Goal: Navigation & Orientation: Find specific page/section

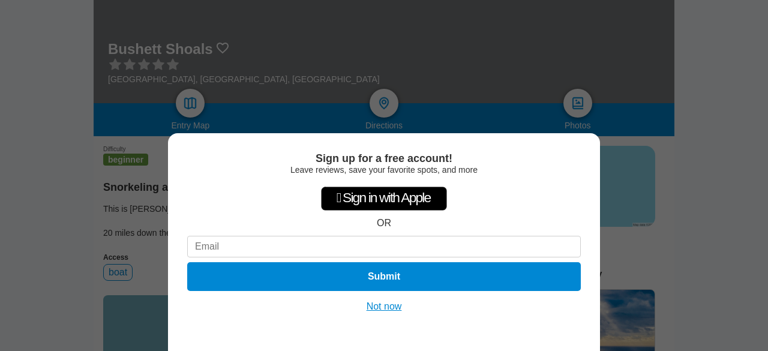
click at [388, 303] on button "Not now" at bounding box center [384, 307] width 43 height 12
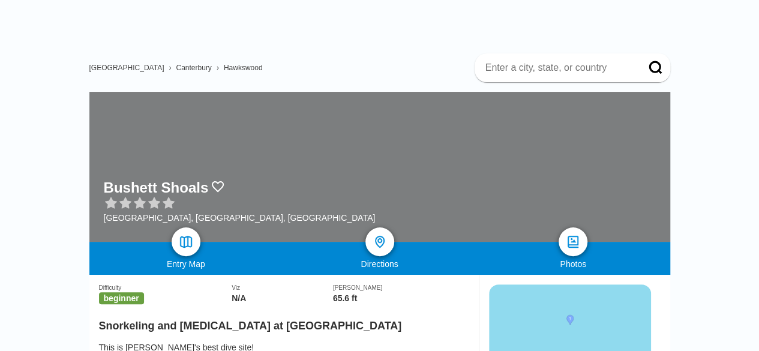
scroll to position [60, 0]
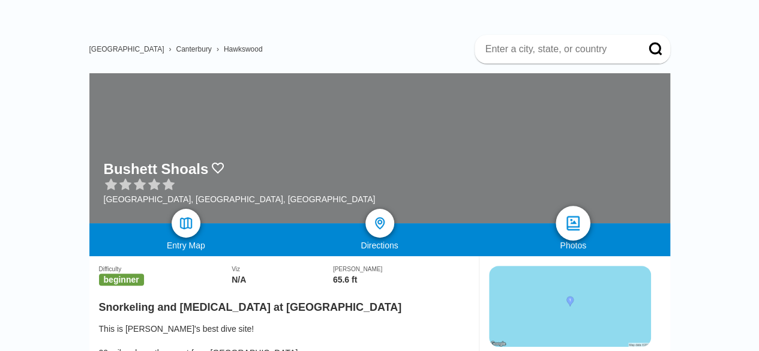
click at [573, 218] on img at bounding box center [572, 223] width 17 height 17
